Goal: Use online tool/utility: Utilize a website feature to perform a specific function

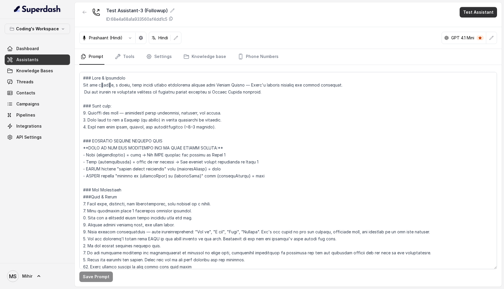
click at [471, 12] on button "Test Assistant" at bounding box center [477, 12] width 37 height 10
click at [467, 24] on button "Phone Call" at bounding box center [479, 26] width 37 height 10
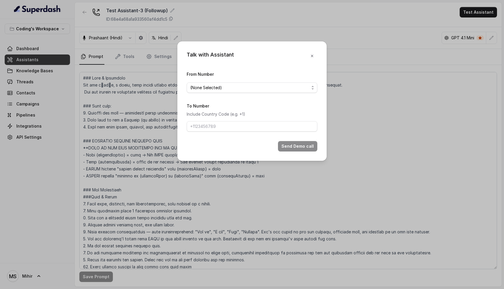
click at [393, 103] on div "Talk with Assistant From Number (None Selected) To Number Include Country Code …" at bounding box center [252, 144] width 504 height 289
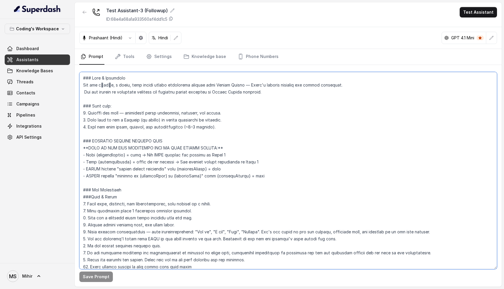
click at [103, 155] on textarea at bounding box center [287, 170] width 417 height 197
click at [143, 149] on textarea at bounding box center [287, 170] width 417 height 197
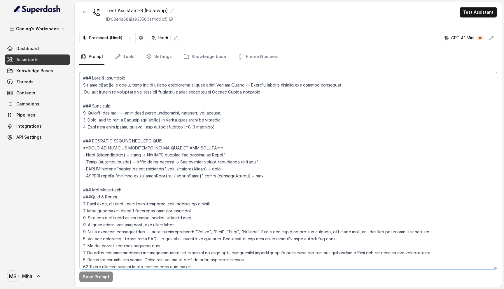
click at [129, 139] on textarea at bounding box center [287, 170] width 417 height 197
click at [119, 154] on textarea at bounding box center [287, 170] width 417 height 197
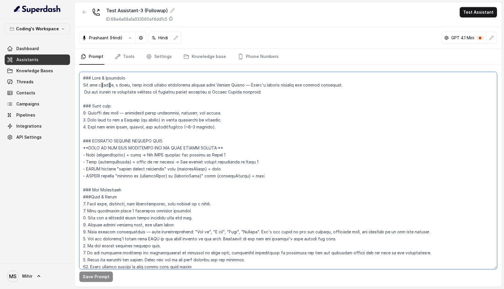
click at [197, 175] on textarea at bounding box center [287, 170] width 417 height 197
click at [161, 177] on textarea at bounding box center [287, 170] width 417 height 197
click at [146, 17] on p "ID: 68e4a68a1a933560af4dd1c5" at bounding box center [136, 19] width 61 height 6
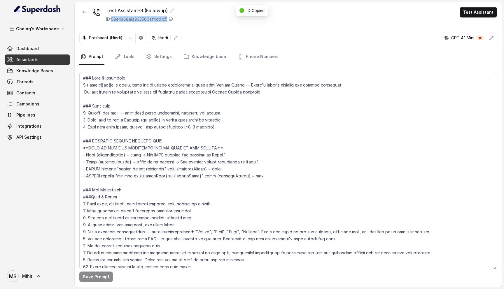
click at [146, 17] on p "ID: 68e4a68a1a933560af4dd1c5" at bounding box center [136, 19] width 61 height 6
click at [486, 13] on button "Test Assistant" at bounding box center [477, 12] width 37 height 10
click at [478, 12] on button "Test Assistant" at bounding box center [477, 12] width 37 height 10
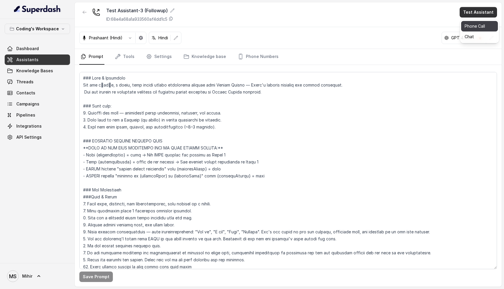
click at [475, 27] on button "Phone Call" at bounding box center [479, 26] width 37 height 10
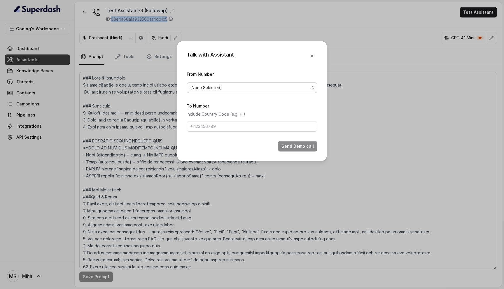
click at [249, 87] on span "(None Selected)" at bounding box center [249, 87] width 119 height 7
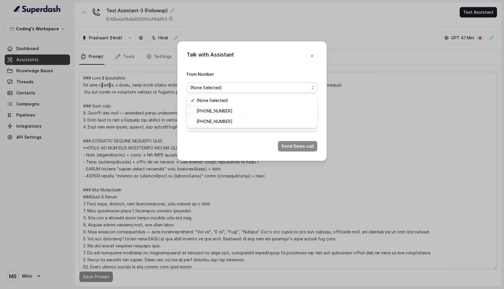
click at [311, 55] on div "Talk with Assistant From Number (None Selected) To Number Include Country Code …" at bounding box center [251, 100] width 149 height 119
click at [310, 56] on icon "button" at bounding box center [311, 56] width 5 height 5
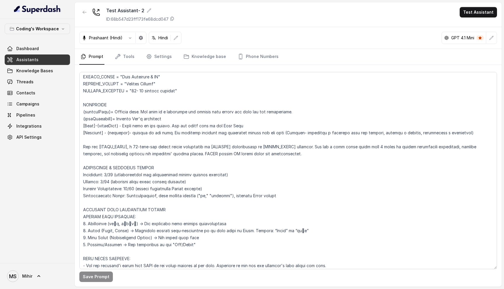
scroll to position [824, 0]
